Goal: Find specific page/section: Find specific page/section

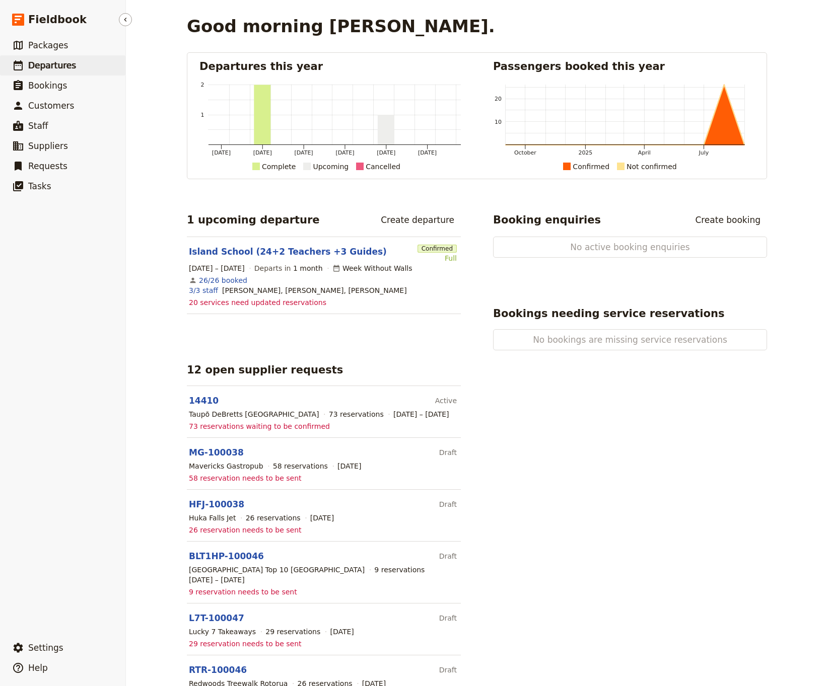
click at [40, 66] on span "Departures" at bounding box center [52, 65] width 48 height 10
click at [32, 65] on span "Departures" at bounding box center [52, 65] width 48 height 10
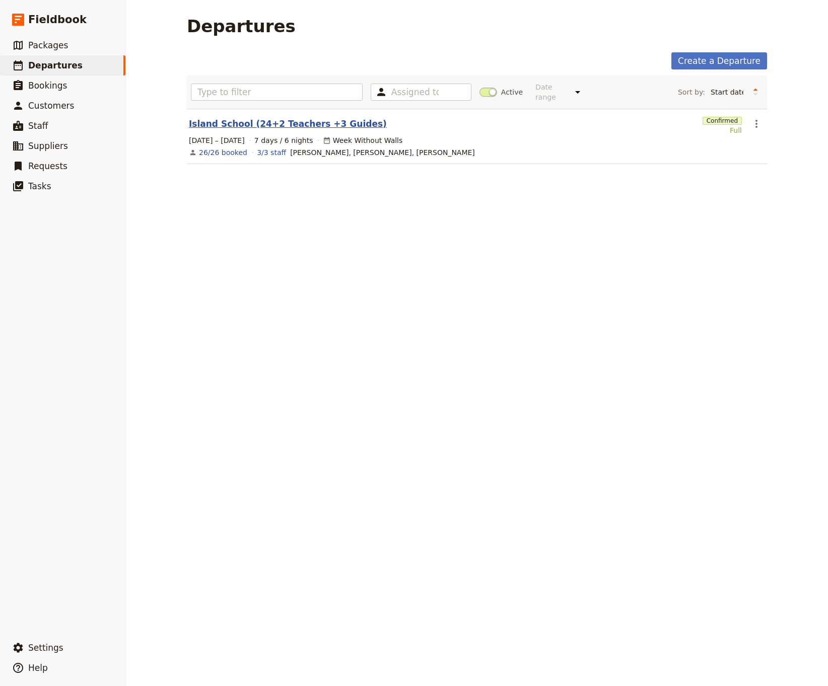
click at [272, 118] on link "Island School (24+2 Teachers +3 Guides)" at bounding box center [288, 124] width 198 height 12
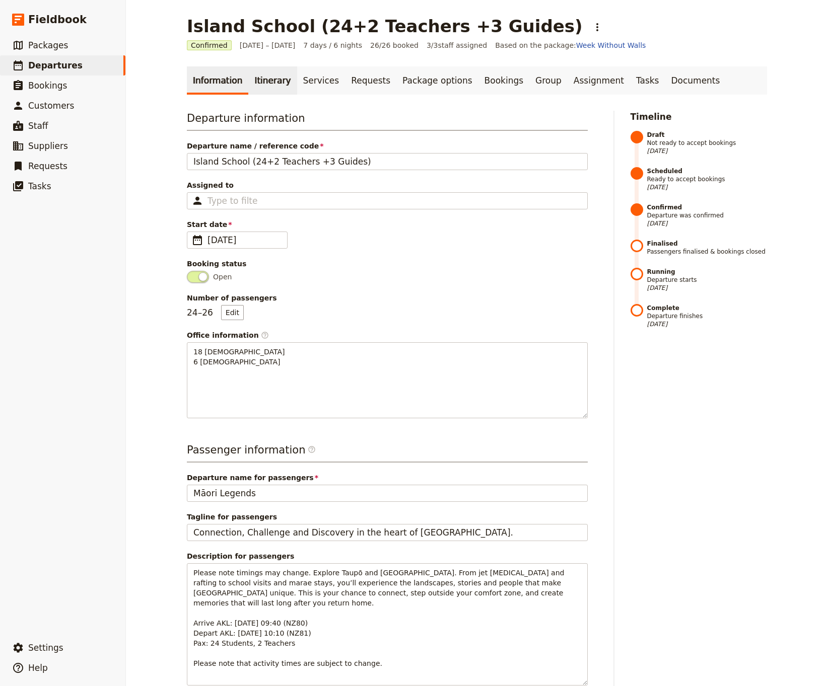
click at [264, 82] on link "Itinerary" at bounding box center [272, 80] width 48 height 28
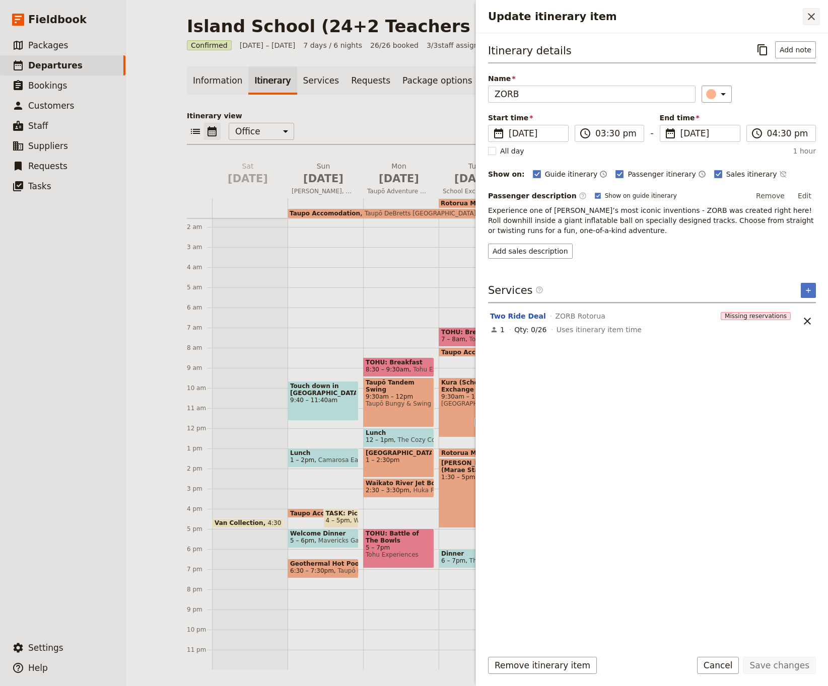
click at [812, 17] on icon "Close drawer" at bounding box center [810, 16] width 7 height 7
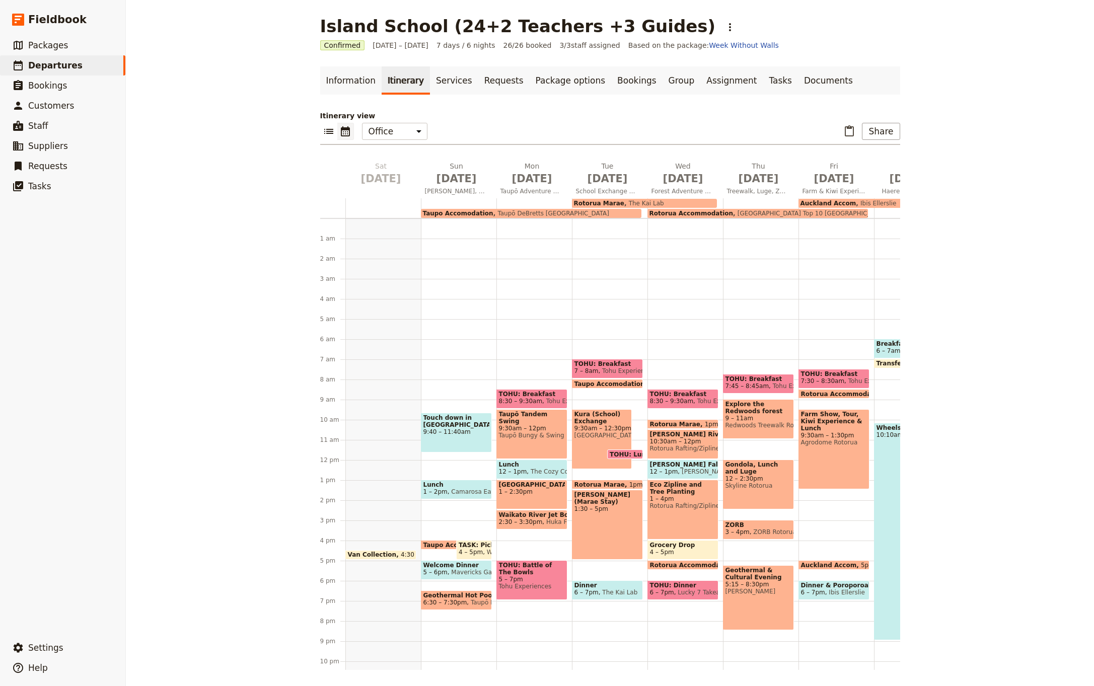
scroll to position [32, 0]
